Goal: Transaction & Acquisition: Purchase product/service

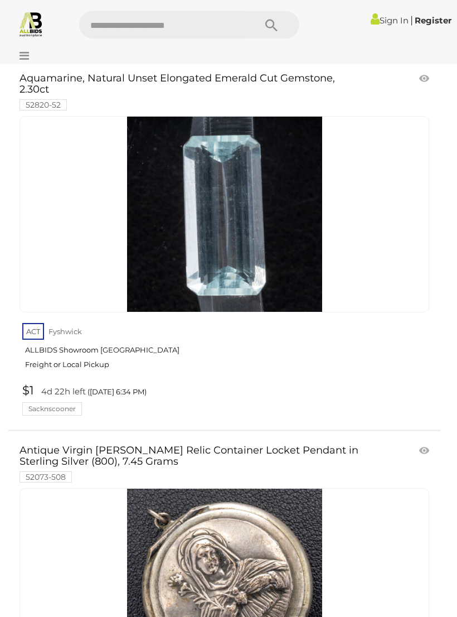
scroll to position [1388, 0]
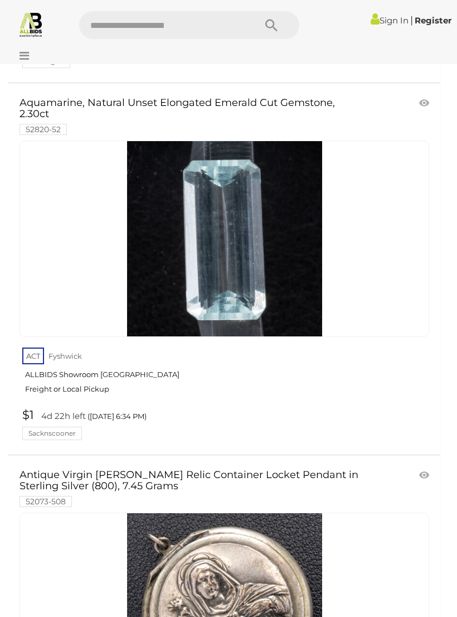
click at [148, 292] on img at bounding box center [224, 238] width 195 height 195
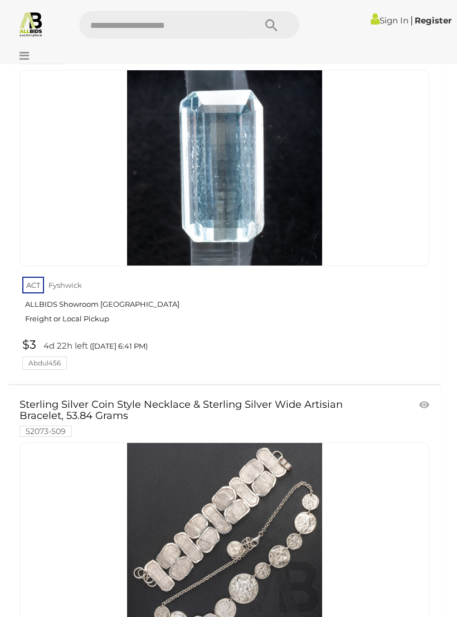
scroll to position [3679, 0]
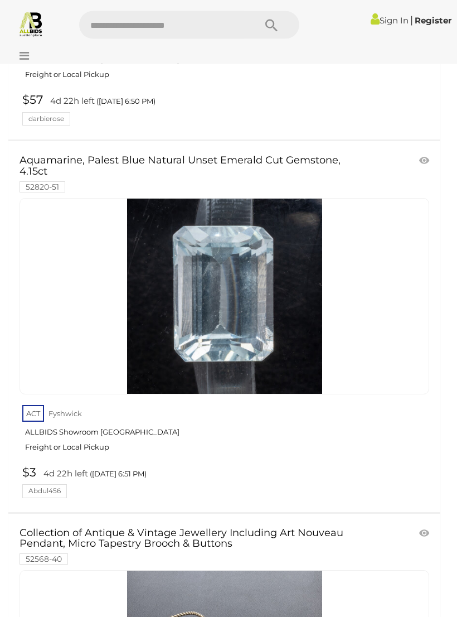
scroll to position [6495, 0]
click at [87, 265] on div at bounding box center [225, 296] width 410 height 196
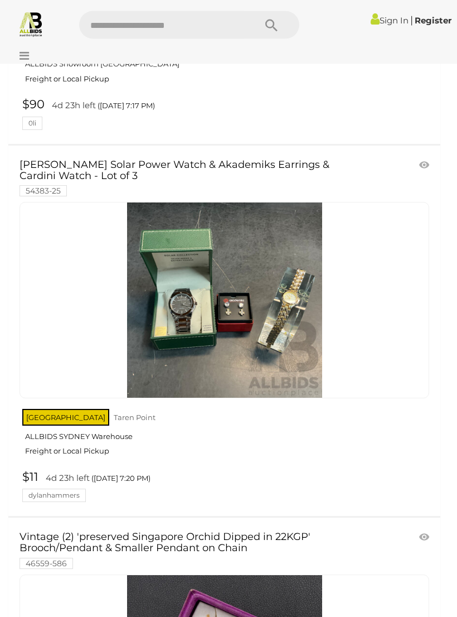
scroll to position [12050, 0]
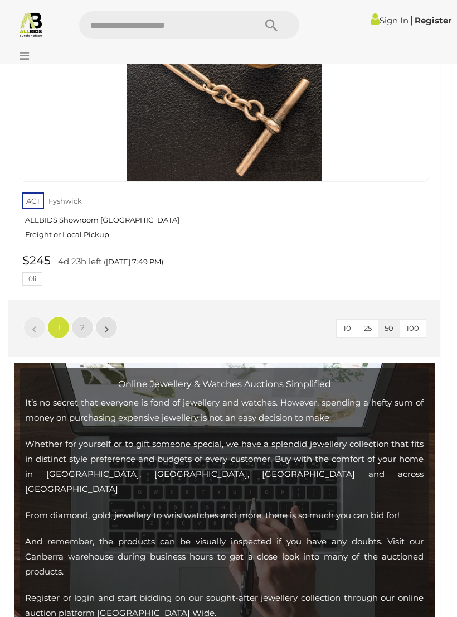
click at [86, 316] on link "2" at bounding box center [82, 327] width 22 height 22
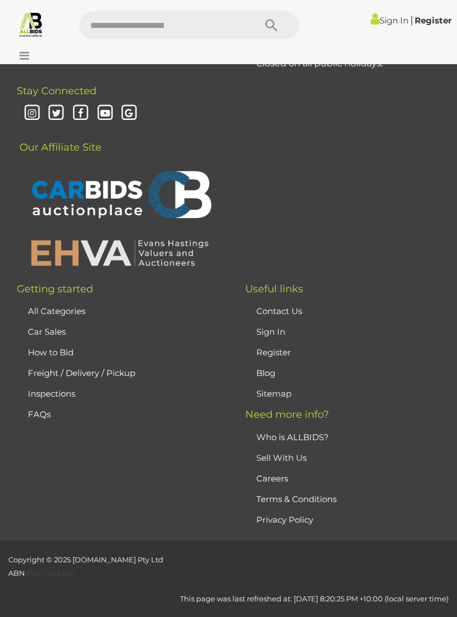
scroll to position [263, 0]
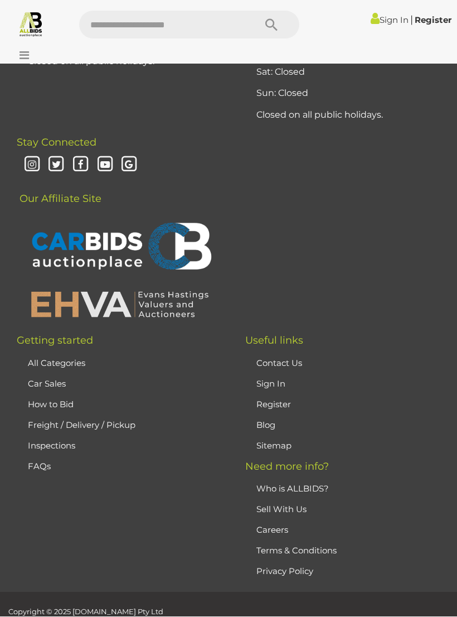
scroll to position [4304, 0]
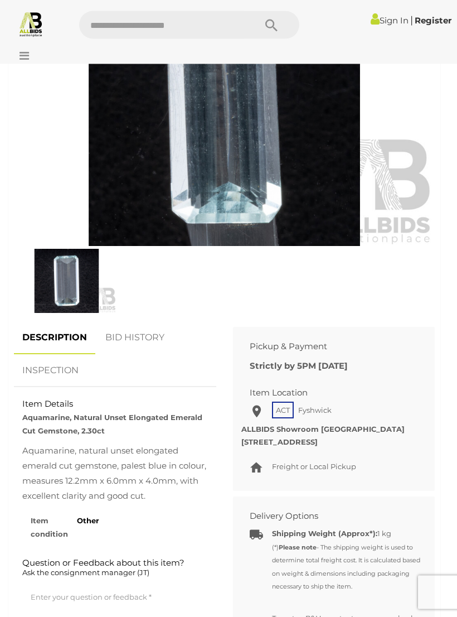
scroll to position [510, 0]
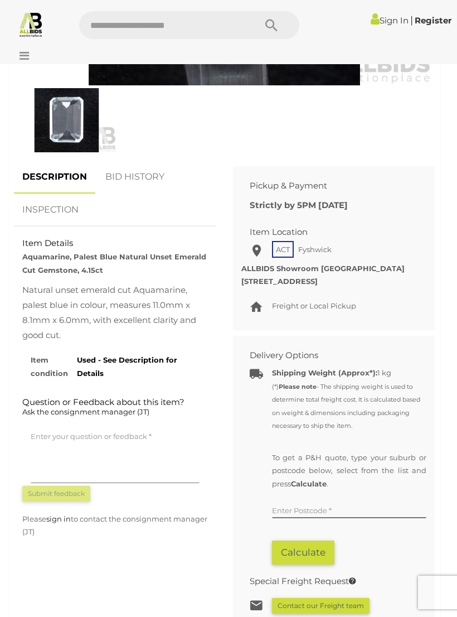
scroll to position [743, 0]
